Goal: Use online tool/utility

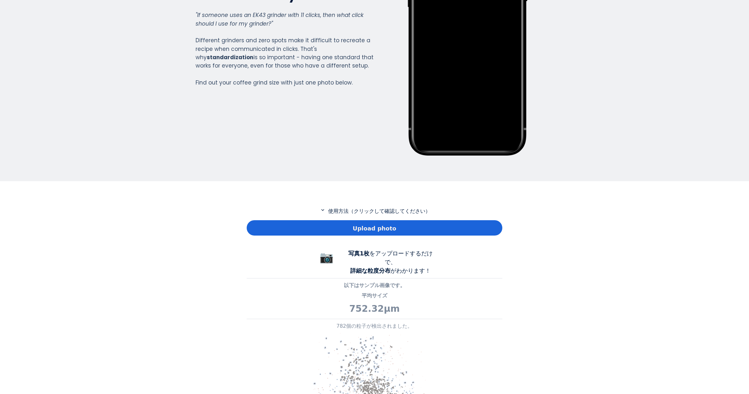
scroll to position [462, 256]
click at [323, 228] on div "Upload photo" at bounding box center [375, 227] width 256 height 15
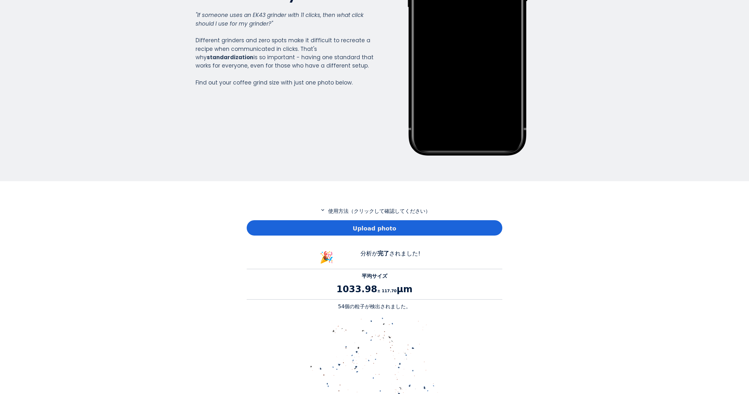
scroll to position [587, 256]
click at [346, 304] on p "54個の粒子が検出されました。" at bounding box center [375, 306] width 256 height 8
copy p "54"
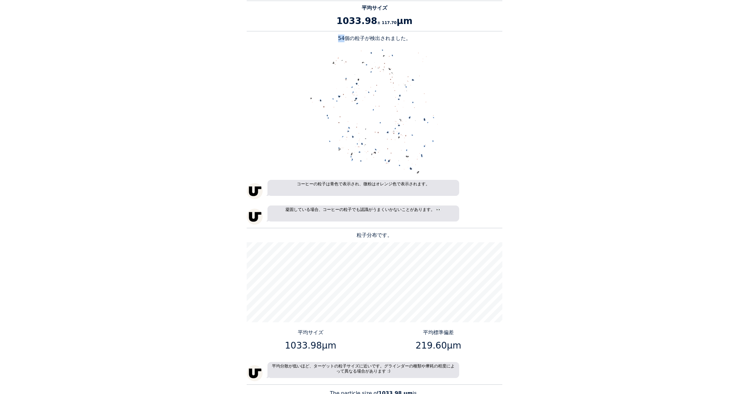
scroll to position [448, 0]
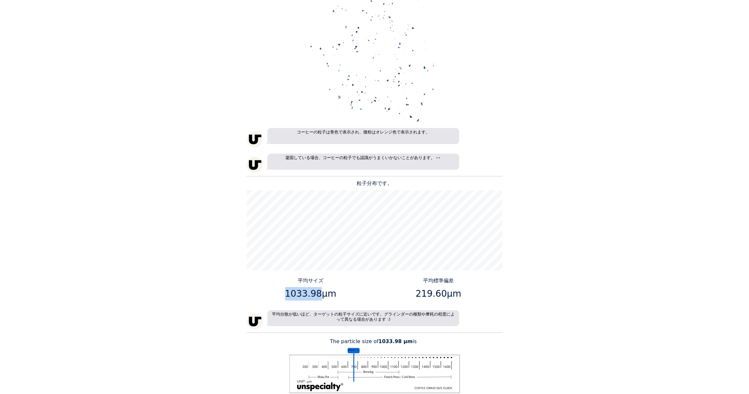
drag, startPoint x: 318, startPoint y: 292, endPoint x: 290, endPoint y: 292, distance: 28.1
click at [290, 292] on p "1033.98μm" at bounding box center [310, 293] width 123 height 13
copy p "1033.98"
drag, startPoint x: 442, startPoint y: 295, endPoint x: 418, endPoint y: 295, distance: 24.3
click at [418, 295] on p "219.60μm" at bounding box center [438, 293] width 123 height 13
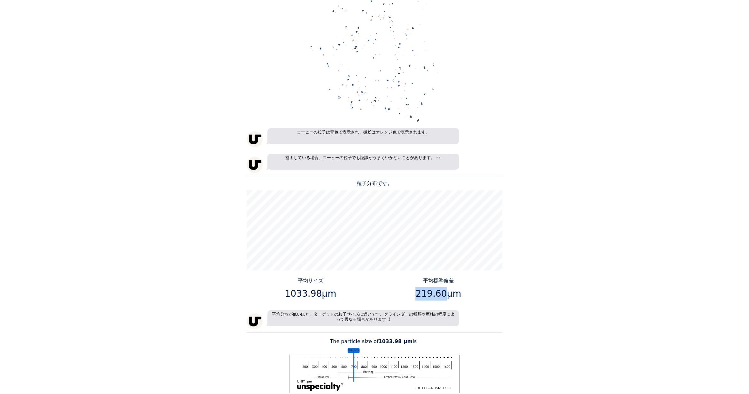
copy p "219.60"
